Goal: Task Accomplishment & Management: Use online tool/utility

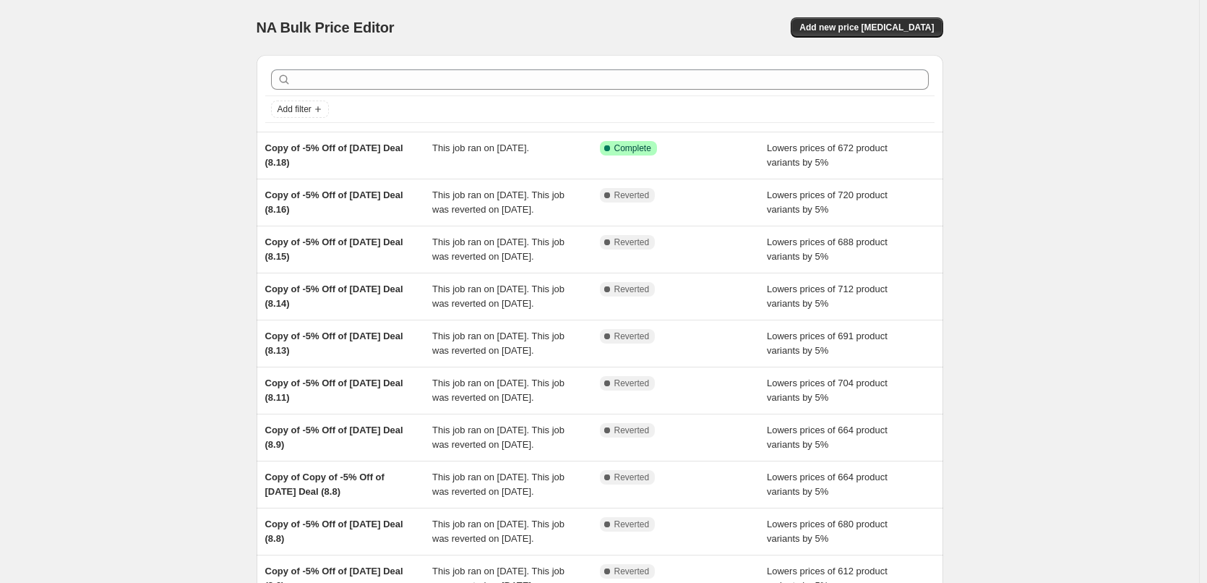
scroll to position [292, 0]
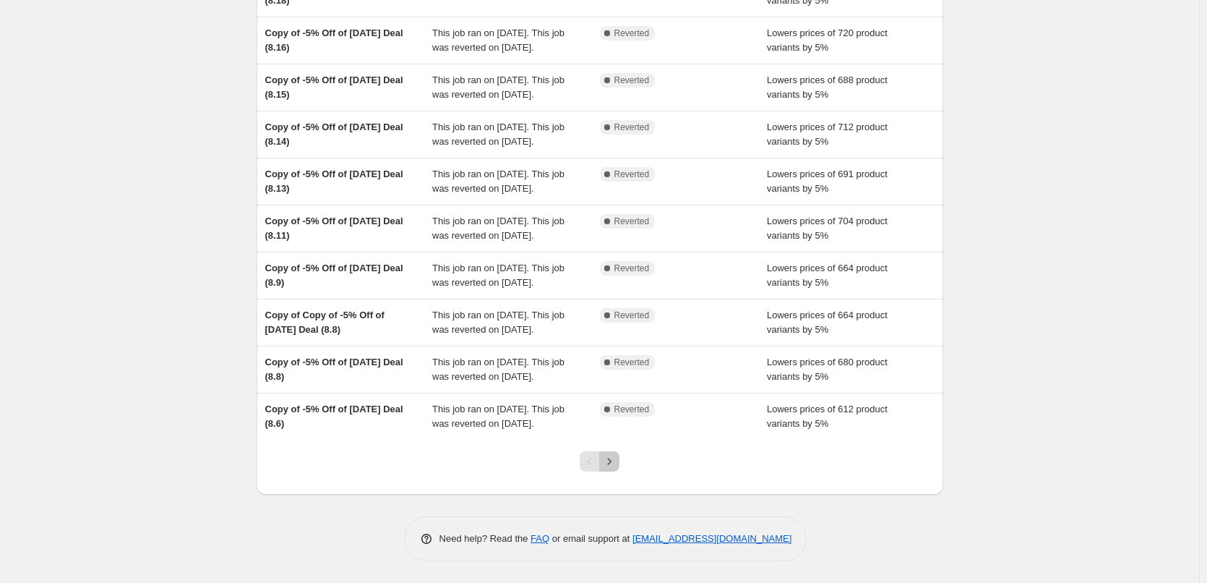
click at [613, 464] on icon "Next" at bounding box center [609, 461] width 14 height 14
click at [608, 455] on icon "Next" at bounding box center [609, 461] width 14 height 14
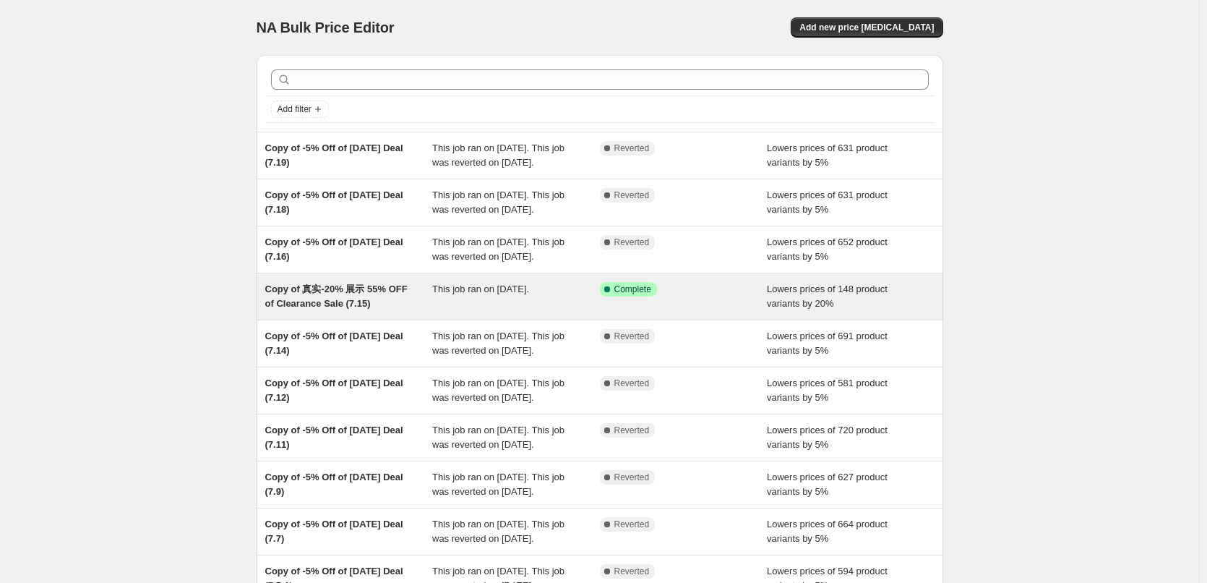
click at [421, 296] on div "Copy of 真实-20% 展示 55% OFF of Clearance Sale (7.15)" at bounding box center [349, 296] width 168 height 29
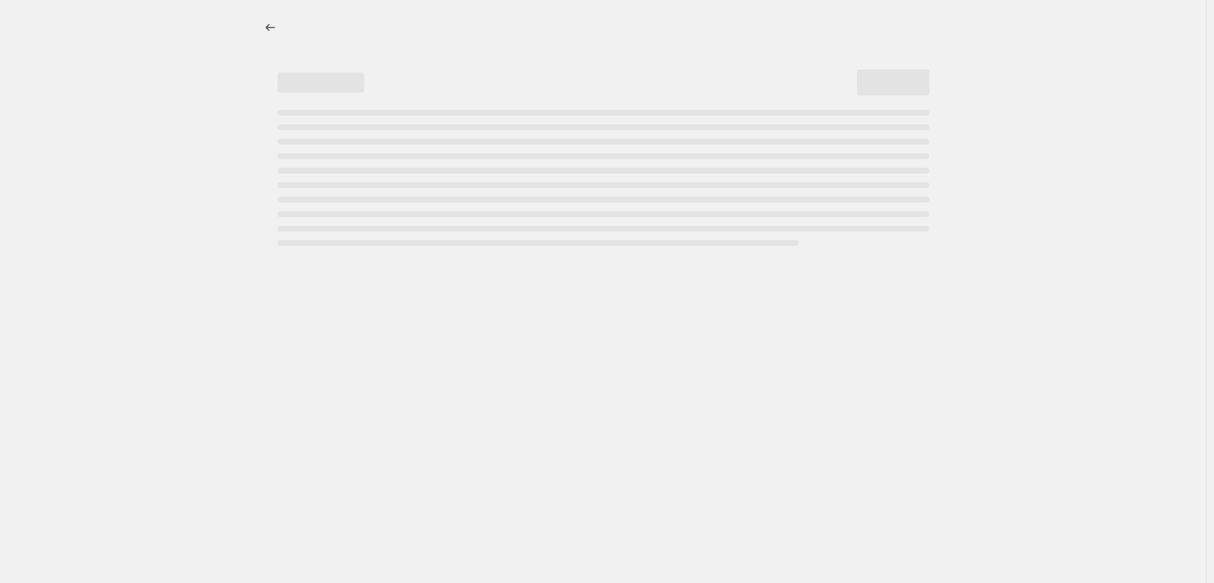
select select "percentage"
select select "pp"
select select "collection"
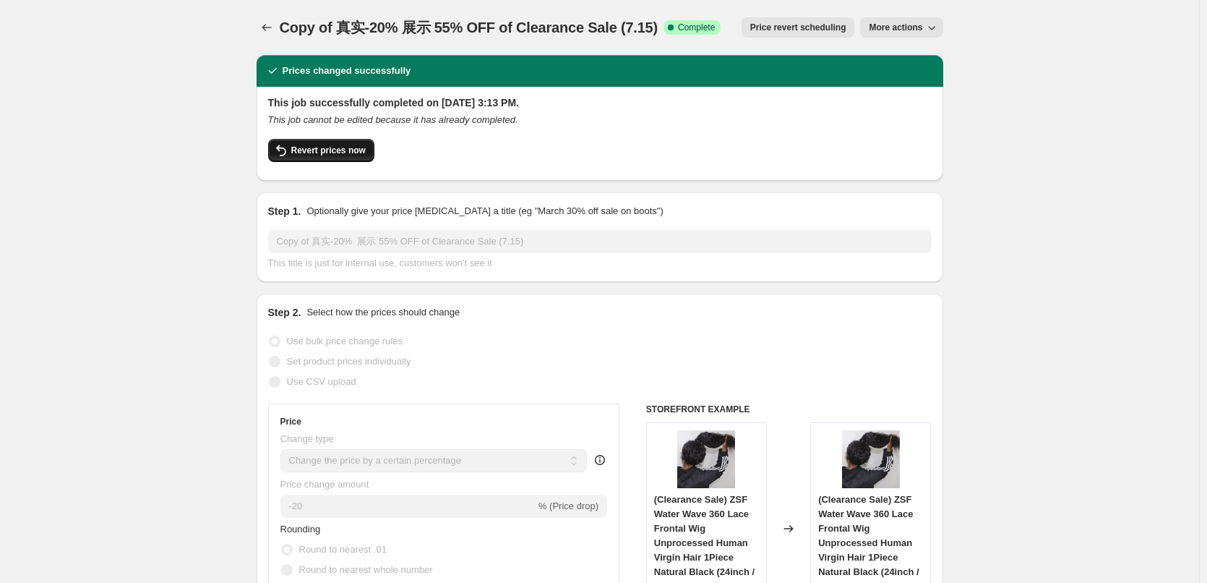
click at [332, 149] on span "Revert prices now" at bounding box center [328, 151] width 74 height 12
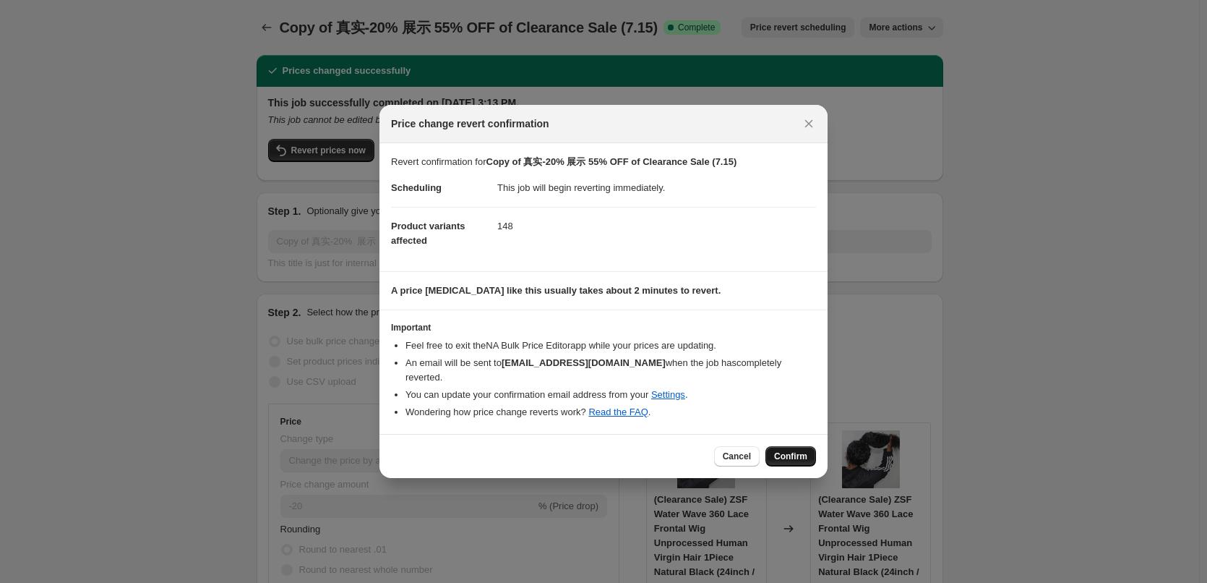
click at [799, 450] on span "Confirm" at bounding box center [790, 456] width 33 height 12
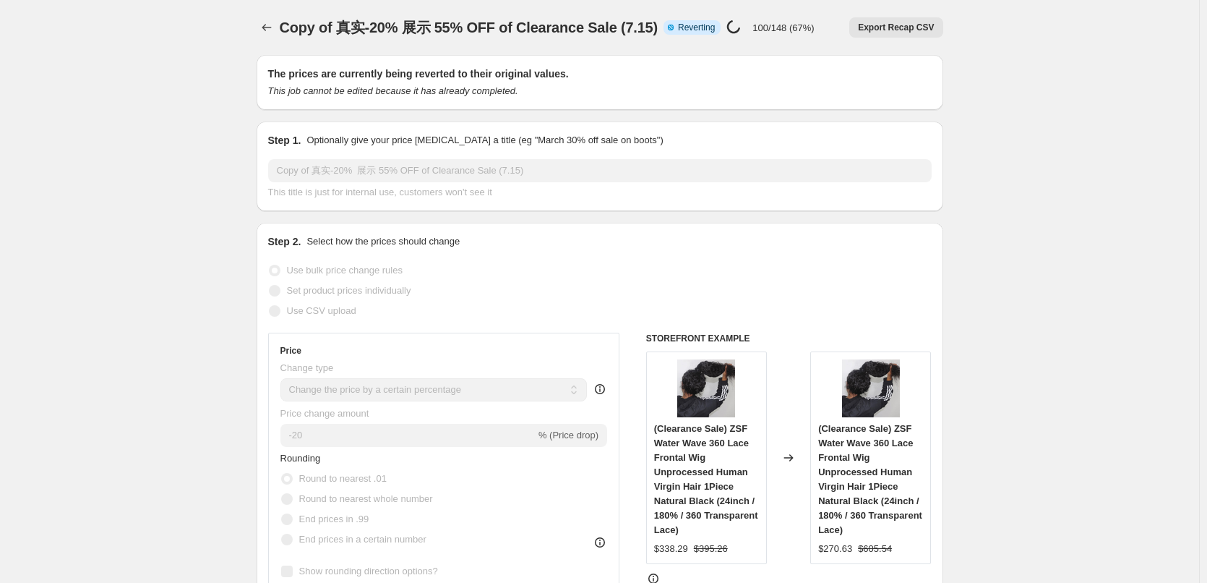
select select "percentage"
select select "pp"
select select "collection"
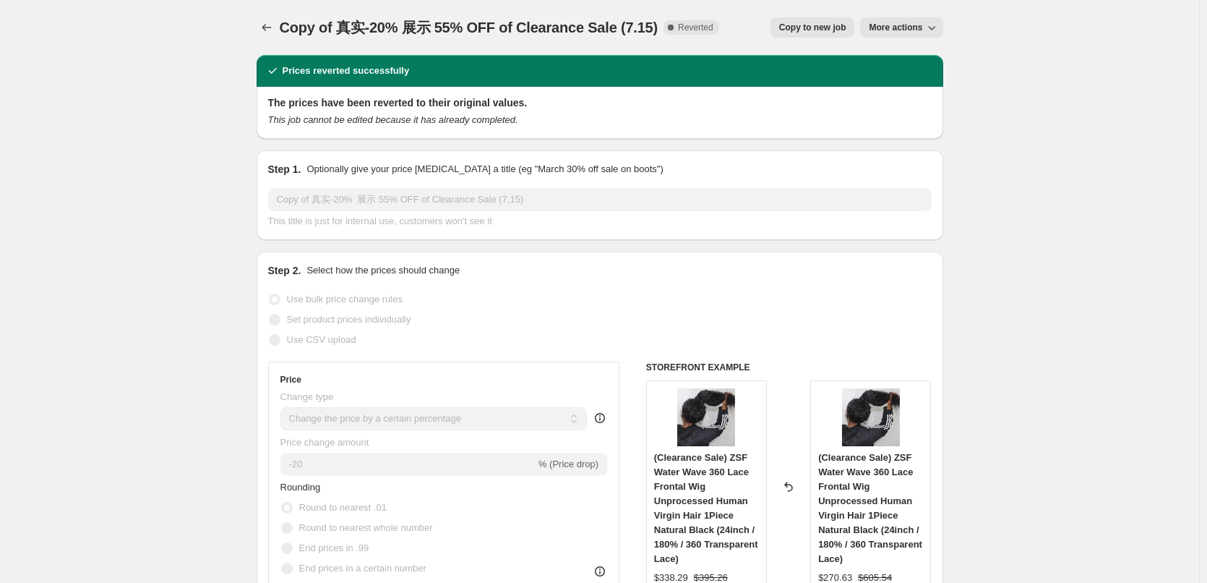
click at [821, 24] on span "Copy to new job" at bounding box center [812, 28] width 67 height 12
select select "percentage"
select select "pp"
select select "collection"
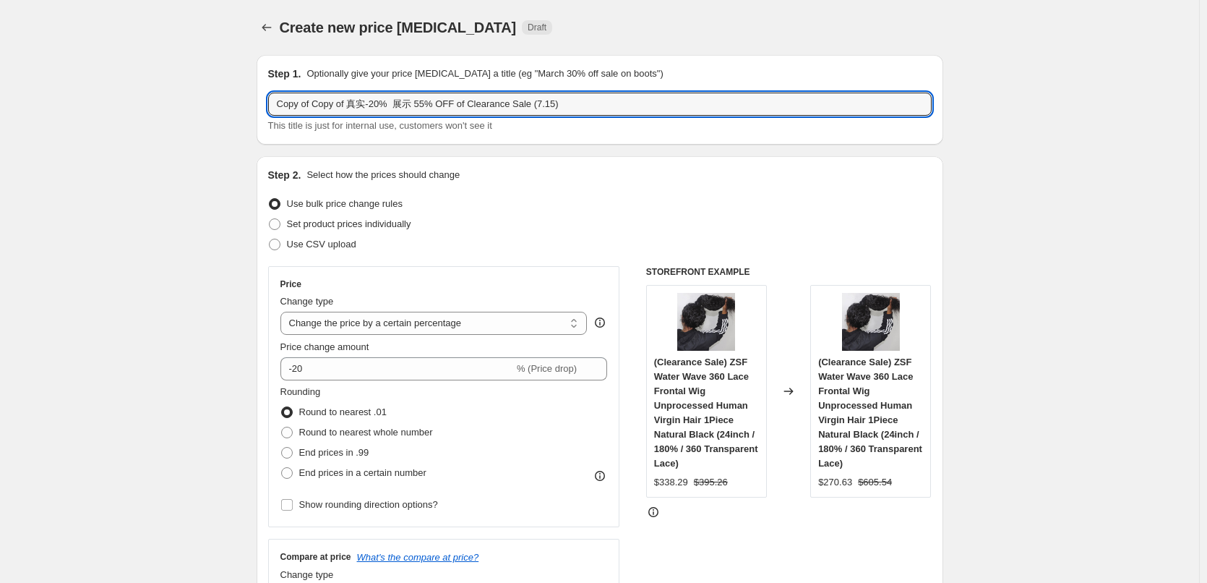
drag, startPoint x: 317, startPoint y: 106, endPoint x: 266, endPoint y: 96, distance: 52.2
click at [266, 96] on div "Step 1. Optionally give your price [MEDICAL_DATA] a title (eg "March 30% off sa…" at bounding box center [600, 100] width 687 height 90
click at [512, 104] on input "Copy of 真实-20% 展示 55% OFF of Clearance Sale (7.15)" at bounding box center [599, 104] width 663 height 23
type input "Copy of 真实-20% 展示 55% OFF of Clearance Sale (8.19)"
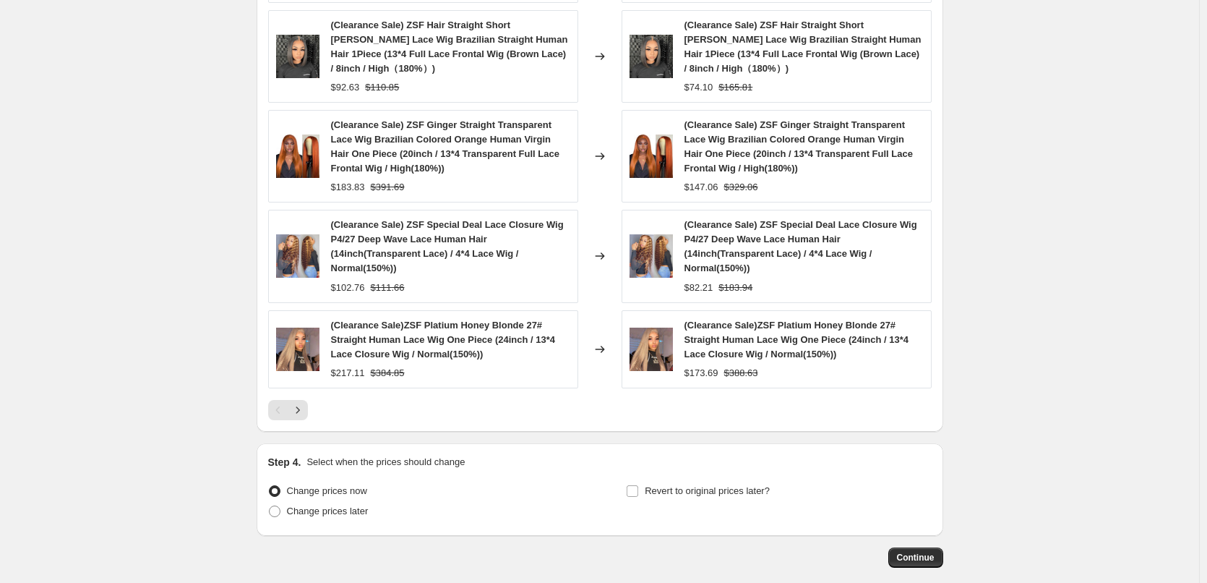
scroll to position [1363, 0]
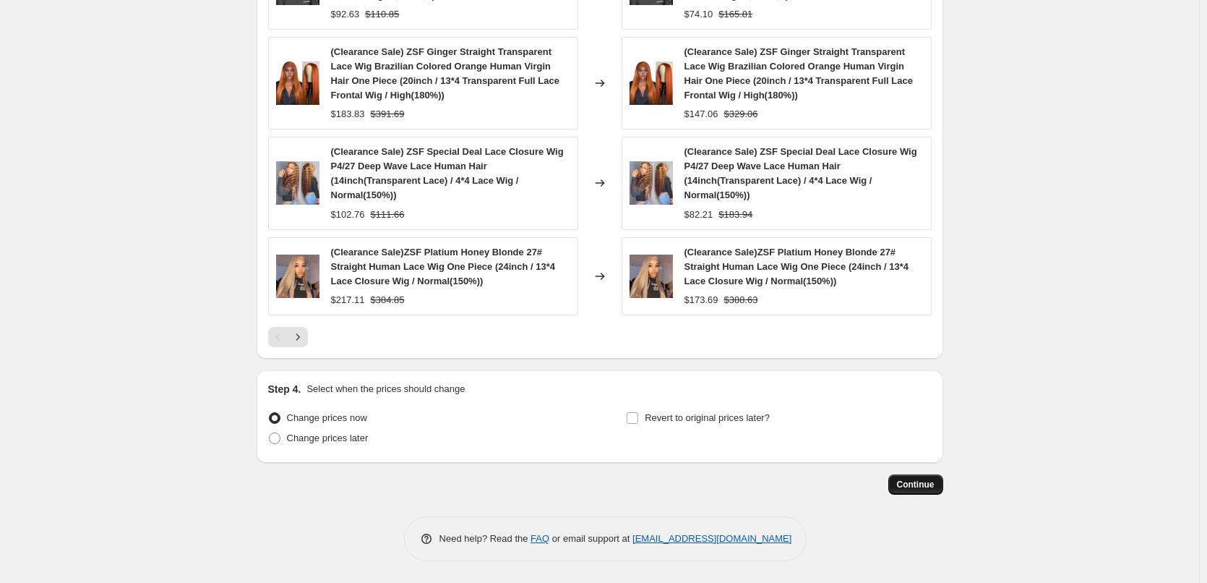
click at [911, 486] on span "Continue" at bounding box center [916, 484] width 38 height 12
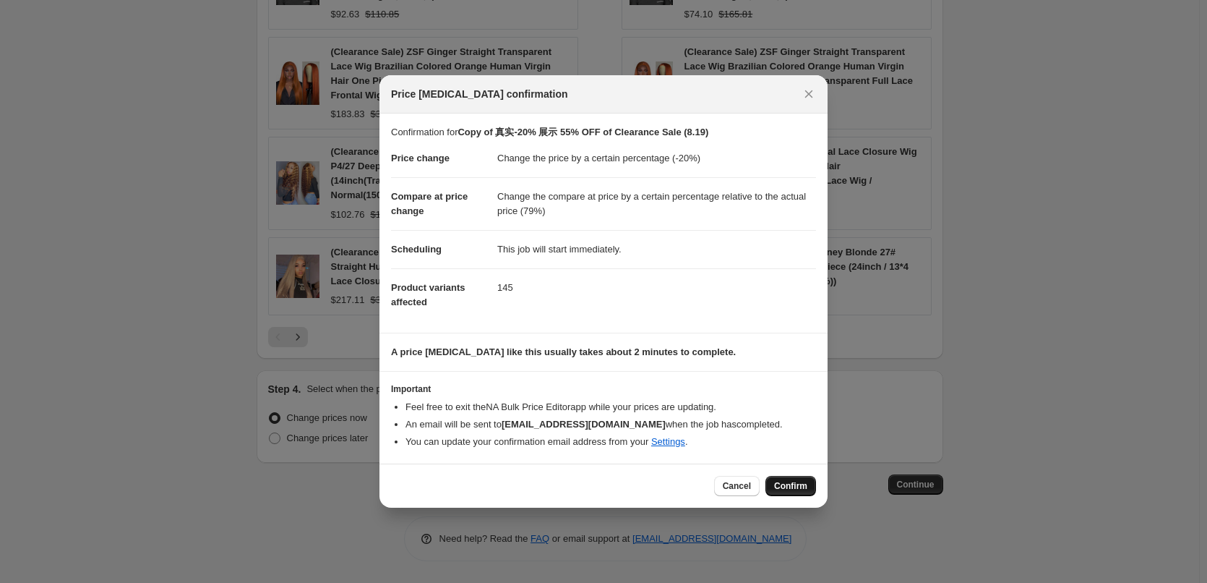
click at [791, 485] on span "Confirm" at bounding box center [790, 486] width 33 height 12
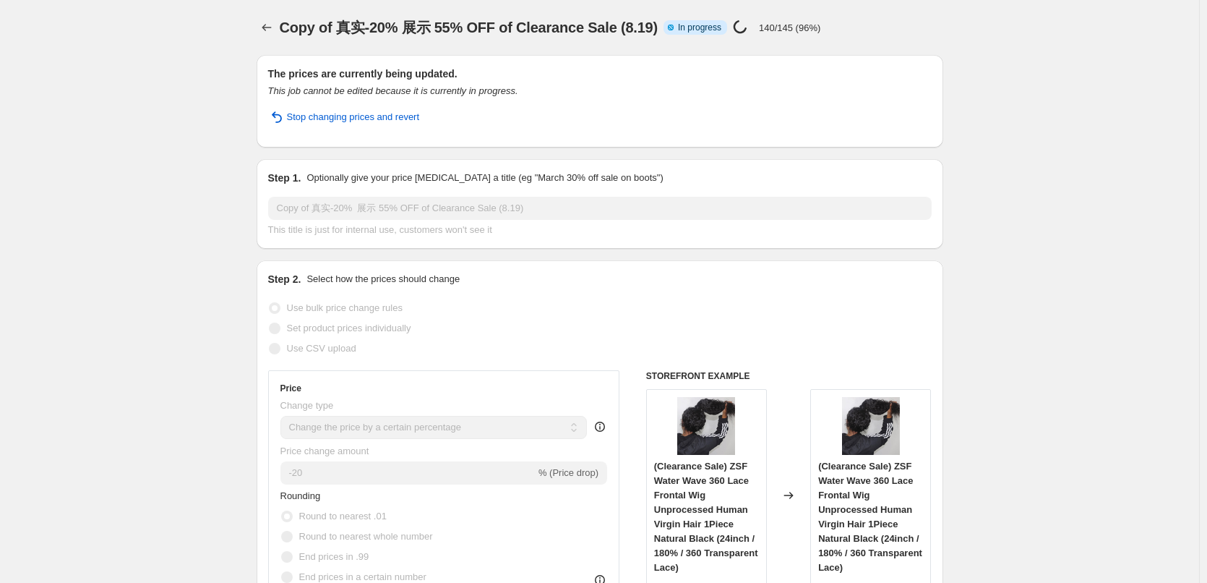
select select "percentage"
select select "pp"
select select "collection"
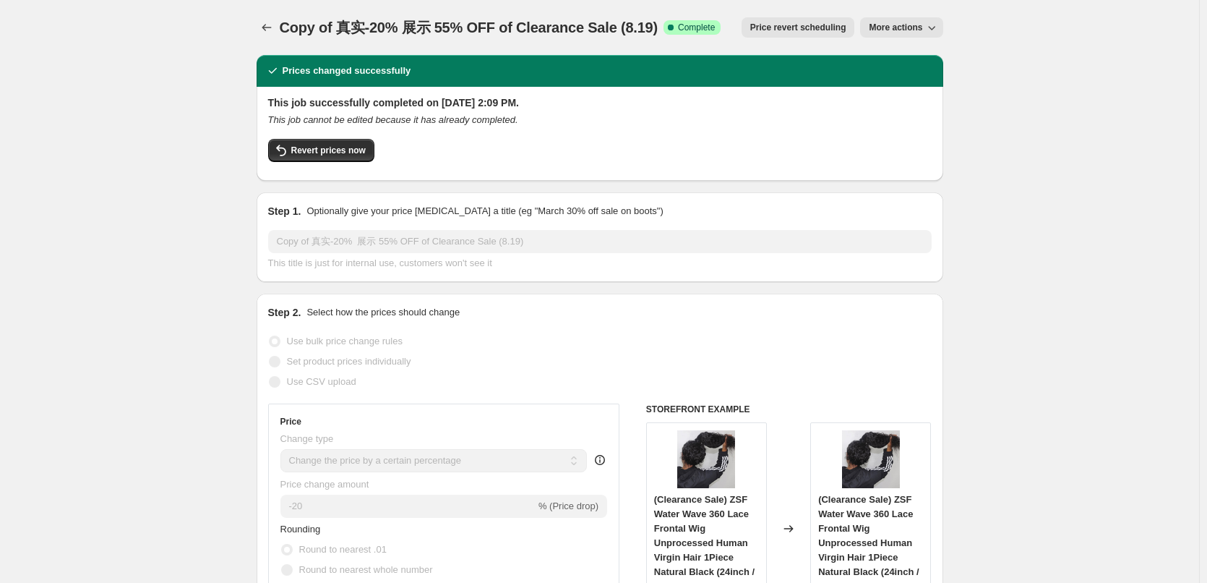
click at [266, 24] on icon "Price change jobs" at bounding box center [266, 27] width 14 height 14
